Goal: Task Accomplishment & Management: Manage account settings

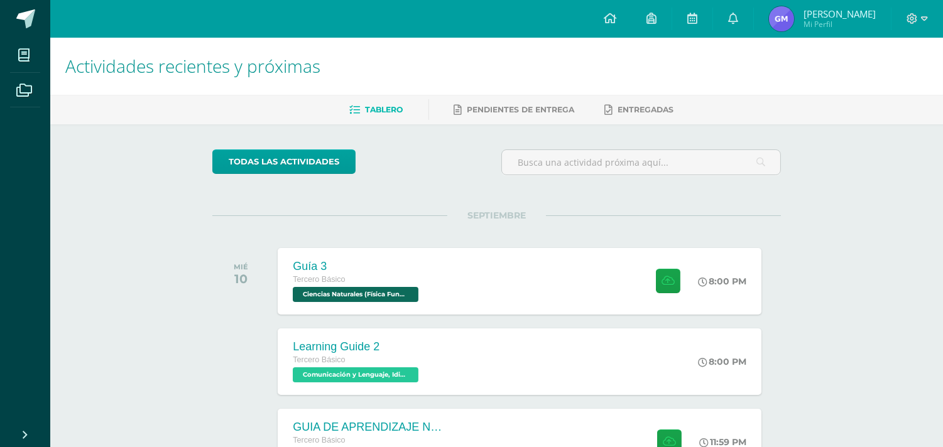
click at [840, 16] on span "[PERSON_NAME]" at bounding box center [839, 14] width 72 height 13
click at [857, 13] on span "[PERSON_NAME]" at bounding box center [839, 14] width 72 height 13
click at [857, 19] on icon at bounding box center [924, 18] width 7 height 4
click at [857, 19] on div at bounding box center [916, 19] width 51 height 38
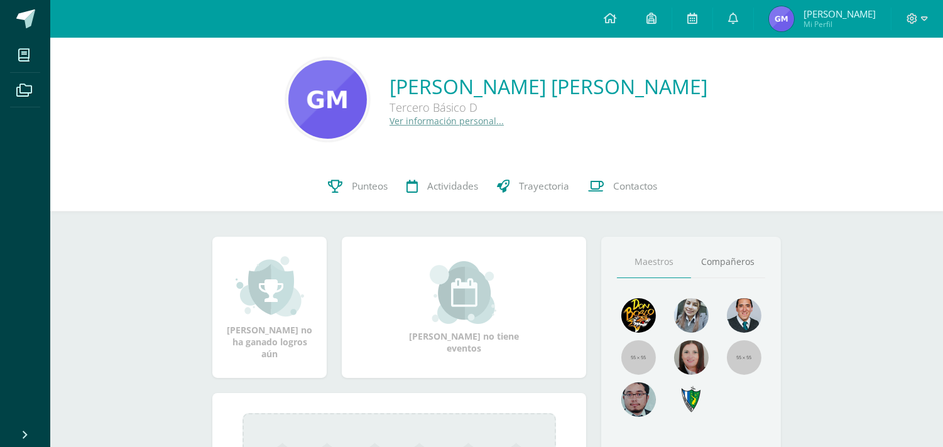
click at [468, 120] on link "Ver información personal..." at bounding box center [446, 121] width 114 height 12
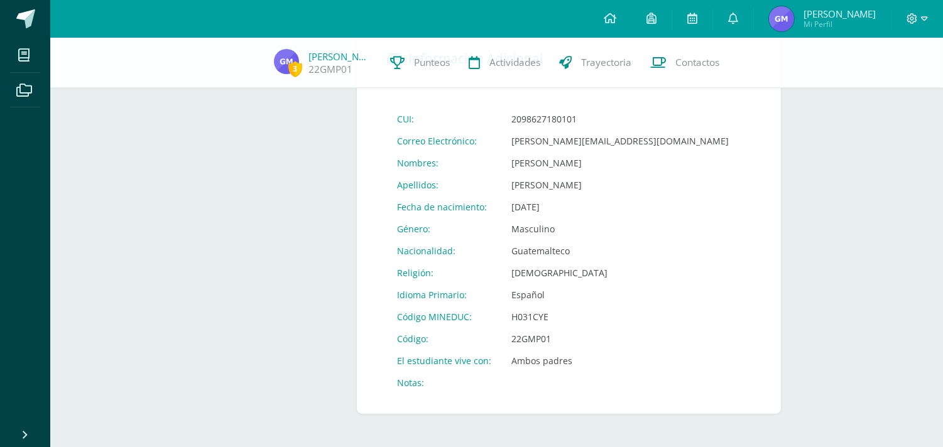
scroll to position [455, 0]
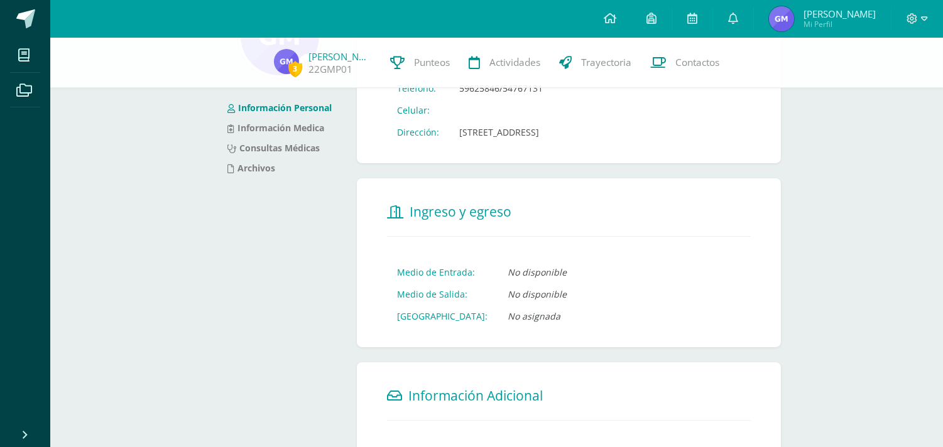
scroll to position [94, 0]
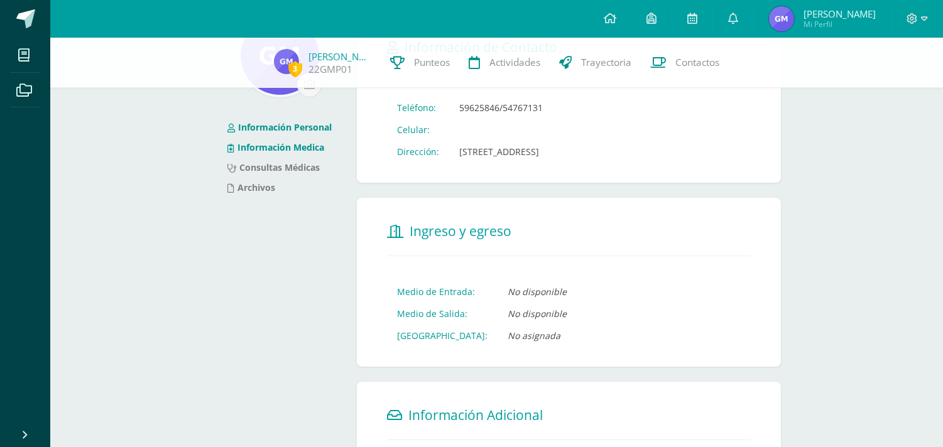
click at [270, 142] on link "Información Medica" at bounding box center [275, 147] width 97 height 12
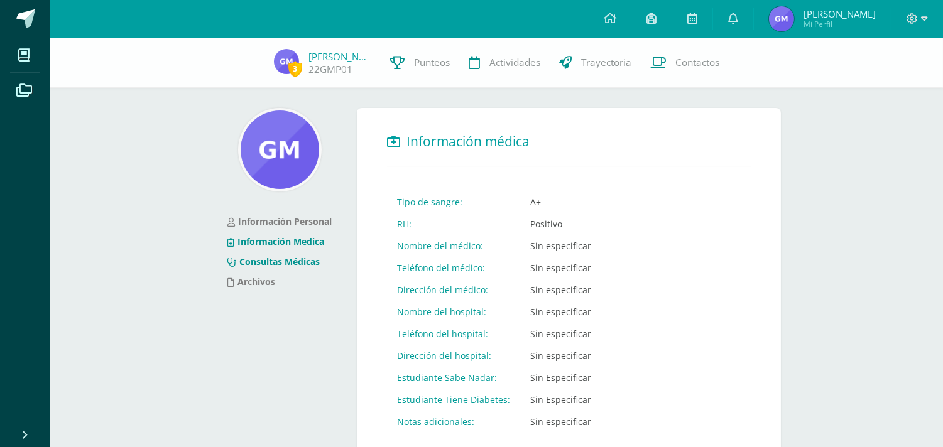
click at [302, 261] on link "Consultas Médicas" at bounding box center [273, 262] width 92 height 12
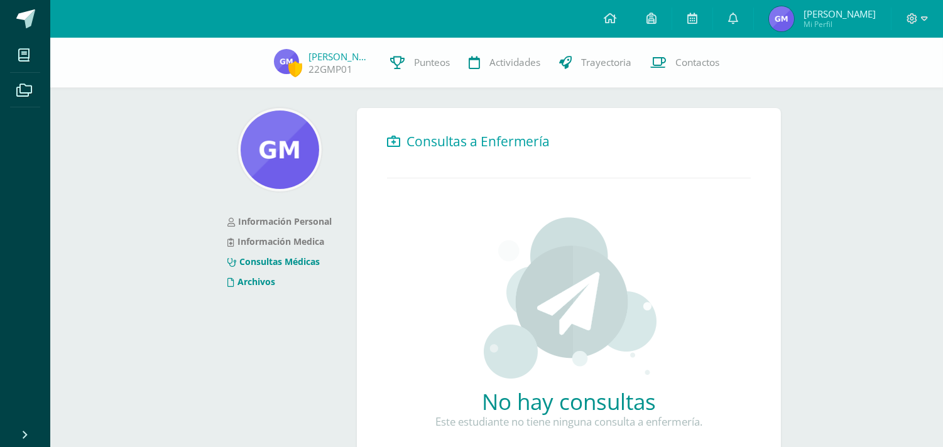
click at [277, 278] on li "Archivos" at bounding box center [279, 282] width 104 height 20
click at [272, 280] on link "Archivos" at bounding box center [251, 282] width 48 height 12
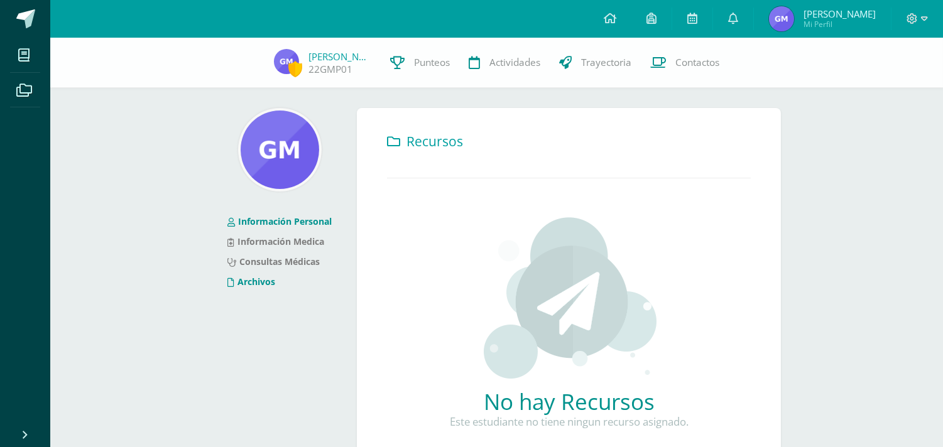
click at [283, 217] on link "Información Personal" at bounding box center [279, 221] width 104 height 12
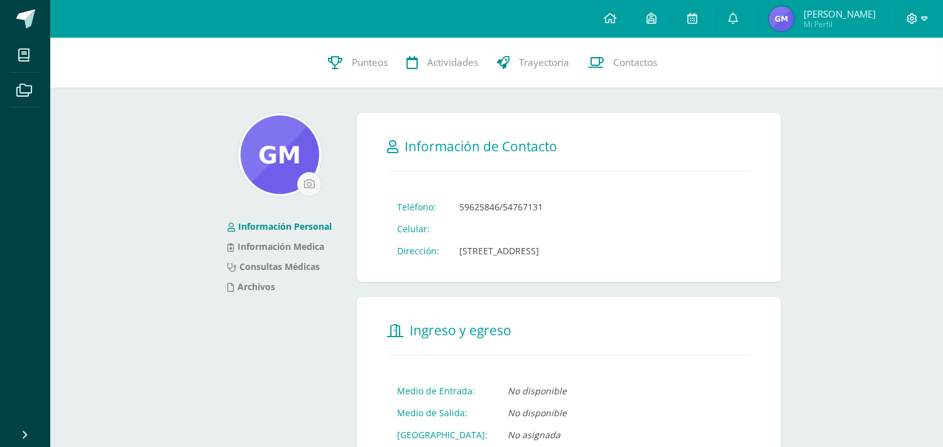
click at [913, 16] on icon at bounding box center [911, 18] width 11 height 11
click at [890, 61] on span "Configuración" at bounding box center [886, 67] width 58 height 12
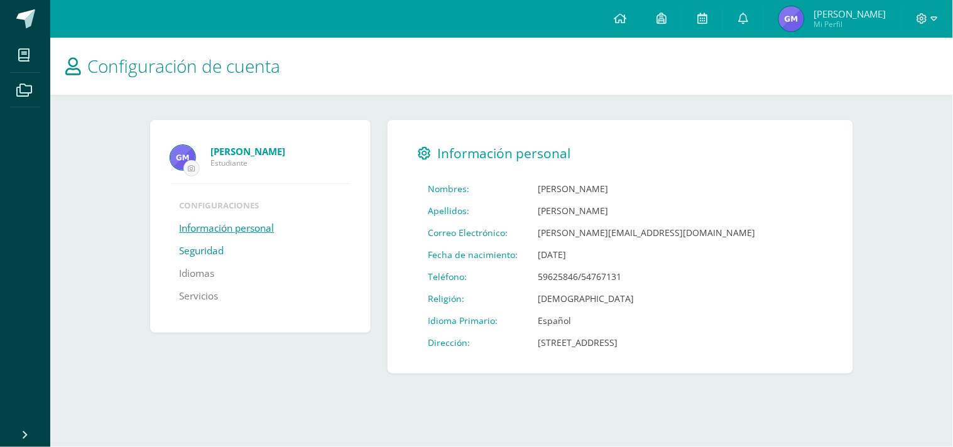
click at [198, 249] on link "Seguridad" at bounding box center [202, 251] width 45 height 23
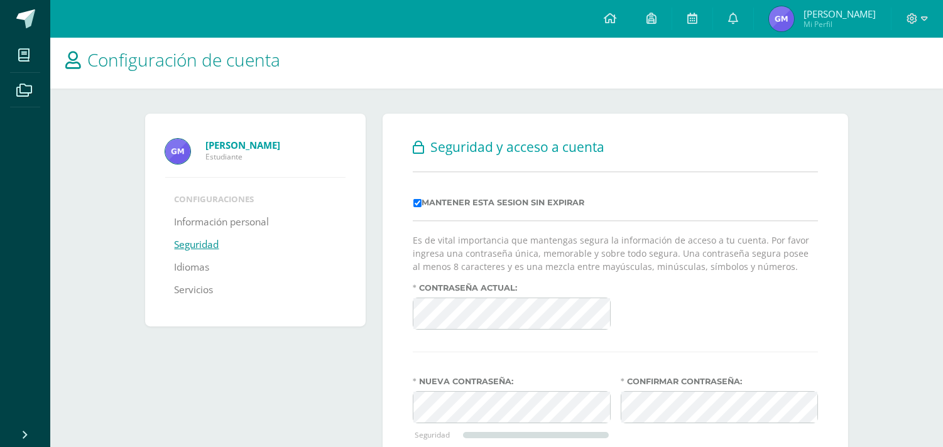
scroll to position [5, 0]
click at [244, 210] on ul "Configuraciones Información personal Seguridad Idiomas Servicios" at bounding box center [255, 249] width 180 height 108
click at [254, 224] on link "Información personal" at bounding box center [222, 223] width 95 height 23
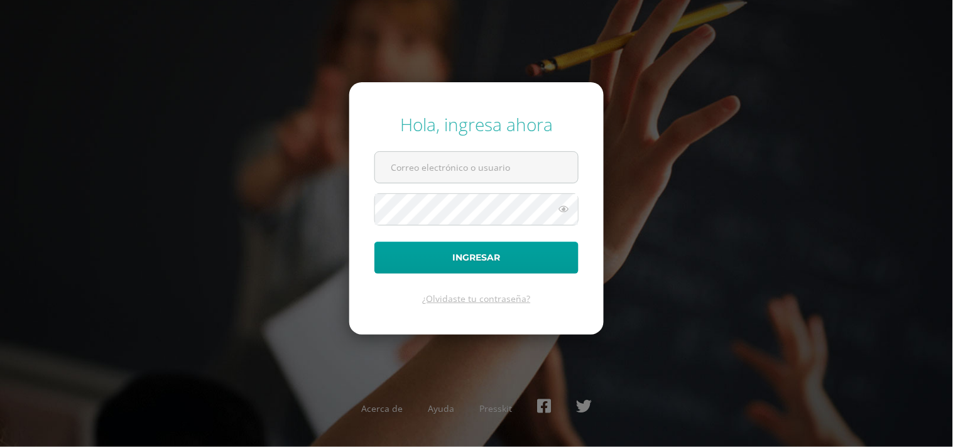
type input "g.benja.morales23@gmail.com"
click at [563, 208] on icon at bounding box center [563, 209] width 16 height 15
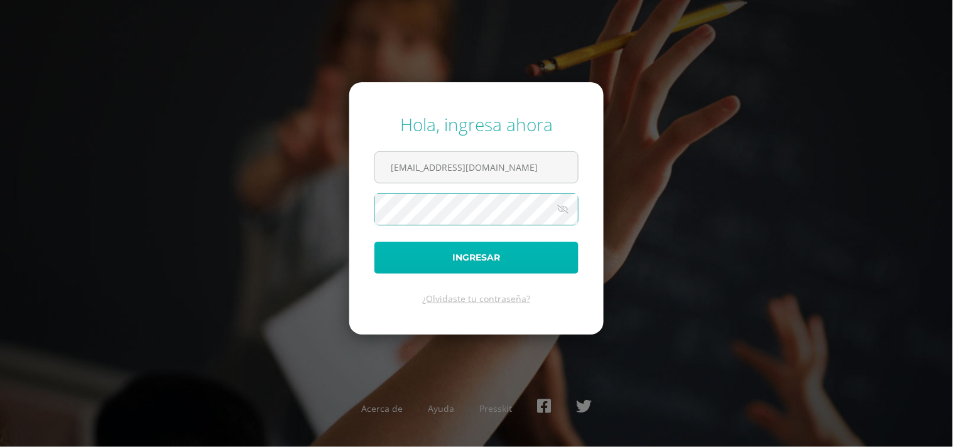
click at [421, 254] on button "Ingresar" at bounding box center [476, 258] width 204 height 32
